Goal: Transaction & Acquisition: Purchase product/service

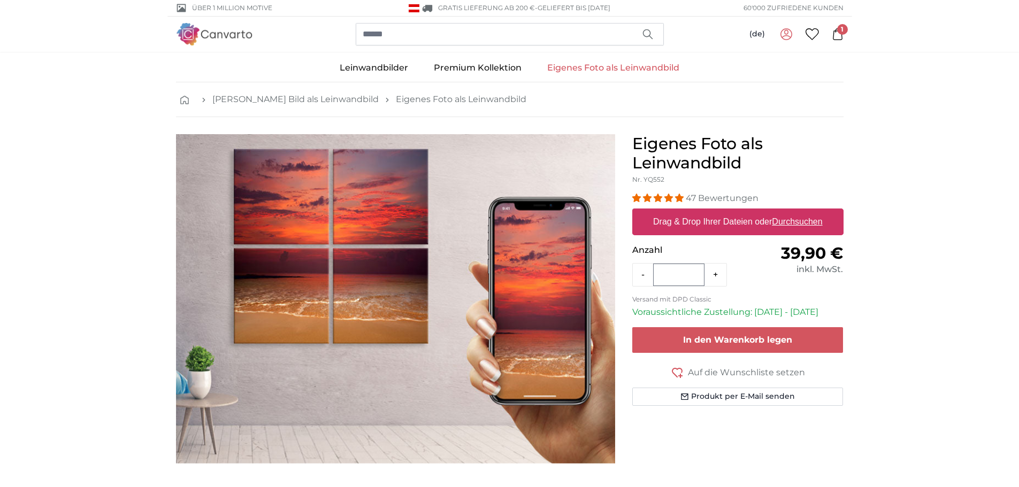
click at [797, 222] on u "Durchsuchen" at bounding box center [797, 221] width 50 height 9
click at [797, 212] on input "Drag & Drop Ihrer Dateien oder Durchsuchen" at bounding box center [737, 210] width 211 height 3
type input "**********"
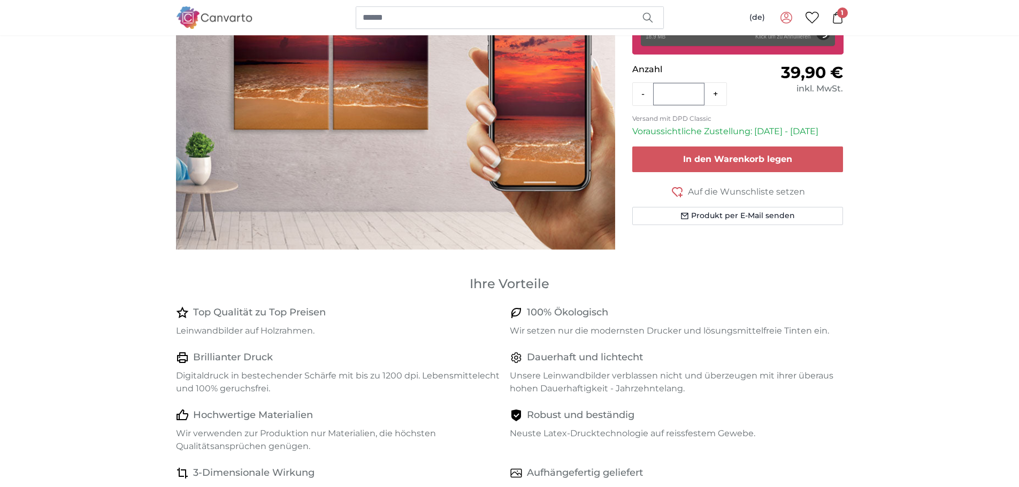
scroll to position [53, 0]
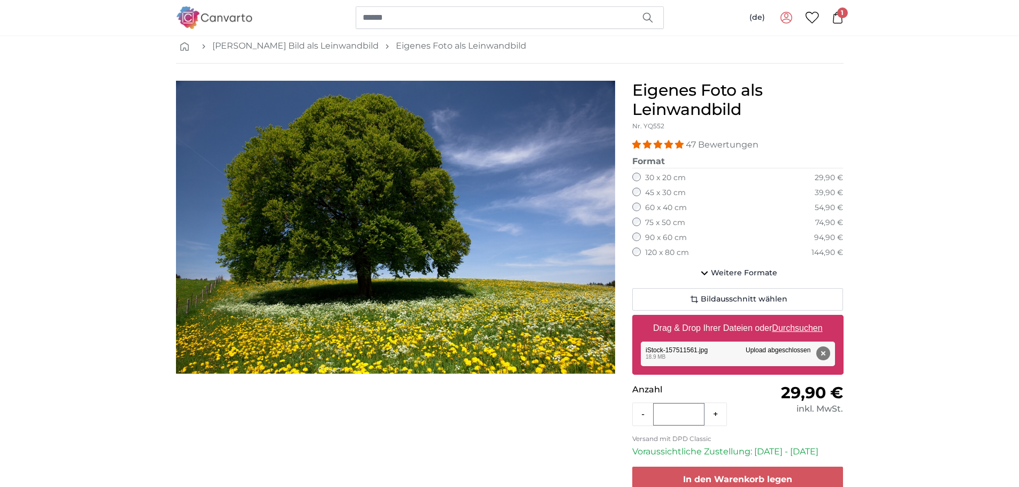
click at [645, 234] on label "90 x 60 cm" at bounding box center [666, 238] width 42 height 11
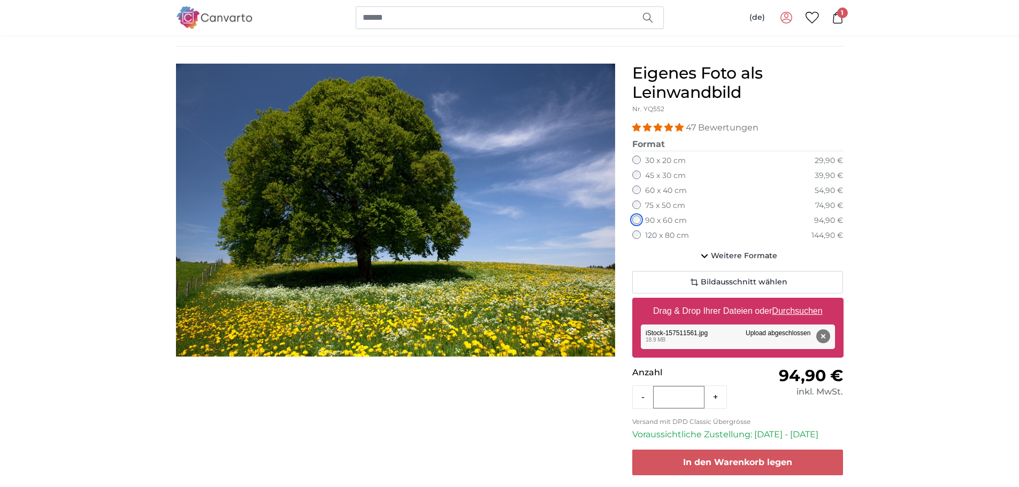
scroll to position [53, 0]
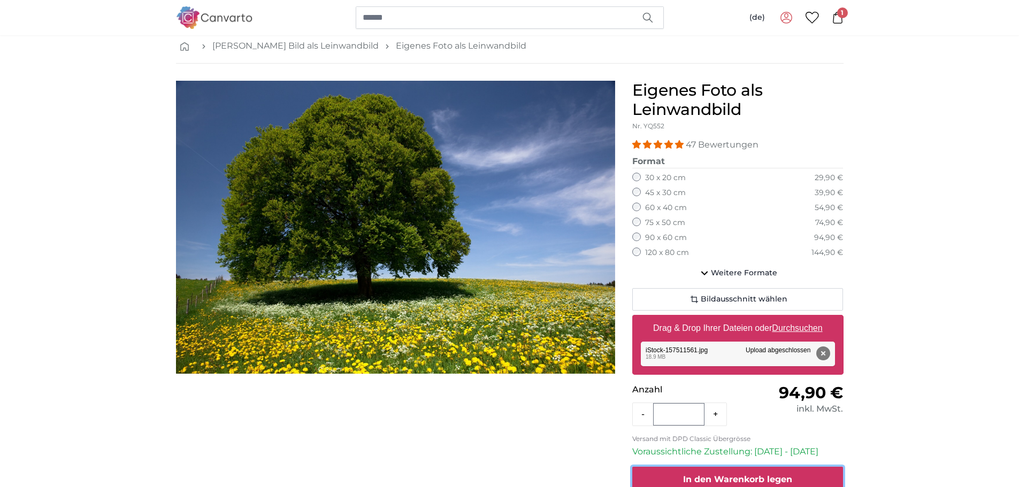
click at [693, 471] on button "In den Warenkorb legen" at bounding box center [737, 480] width 211 height 26
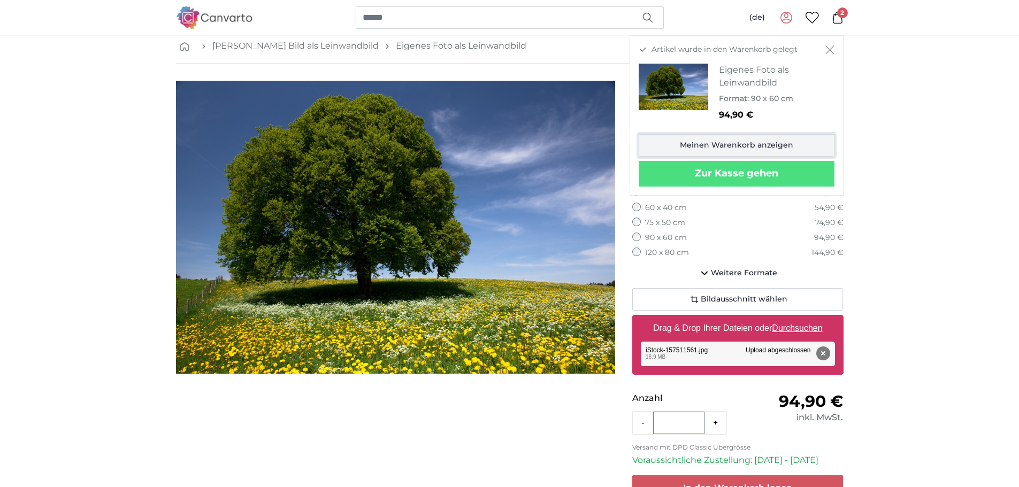
click at [739, 149] on link "Meinen Warenkorb anzeigen" at bounding box center [737, 145] width 196 height 22
